Goal: Unclear

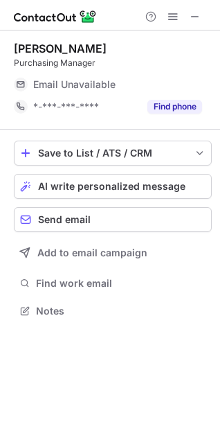
scroll to position [7, 7]
click at [213, 14] on div at bounding box center [110, 15] width 220 height 30
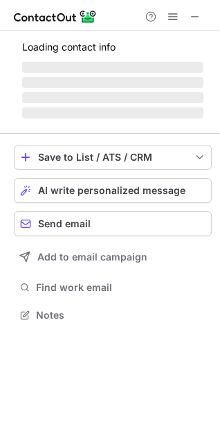
scroll to position [345, 220]
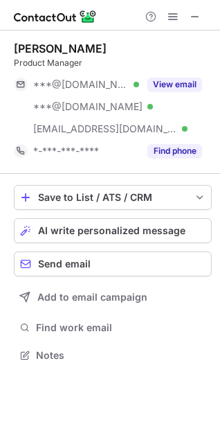
drag, startPoint x: 197, startPoint y: 12, endPoint x: 184, endPoint y: 13, distance: 13.9
click at [197, 12] on span at bounding box center [195, 16] width 11 height 11
